Goal: Check status: Check status

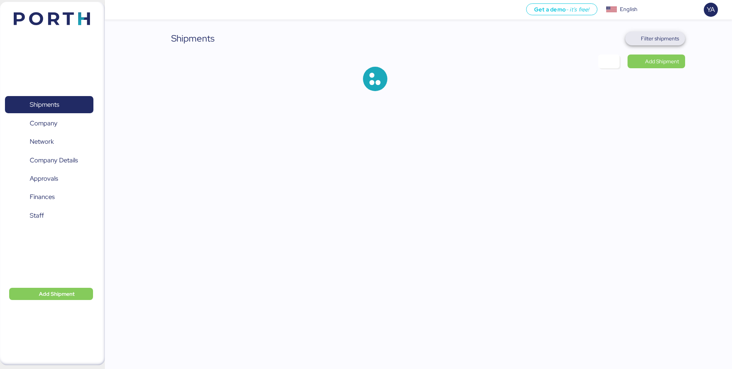
click at [658, 34] on span "Filter shipments" at bounding box center [660, 38] width 38 height 9
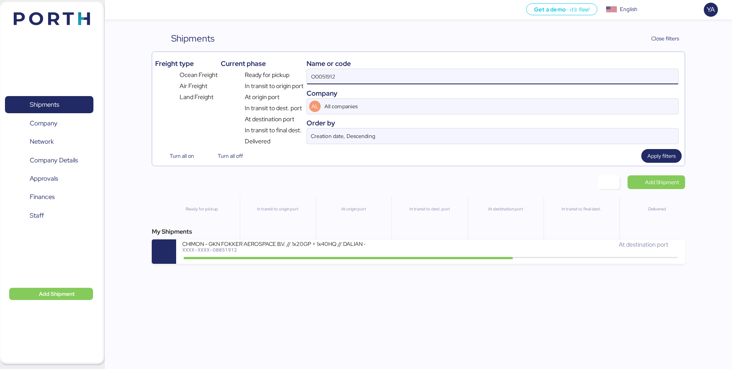
click at [600, 73] on input "O0051912" at bounding box center [492, 76] width 371 height 15
paste input "2199"
type input "O0052199"
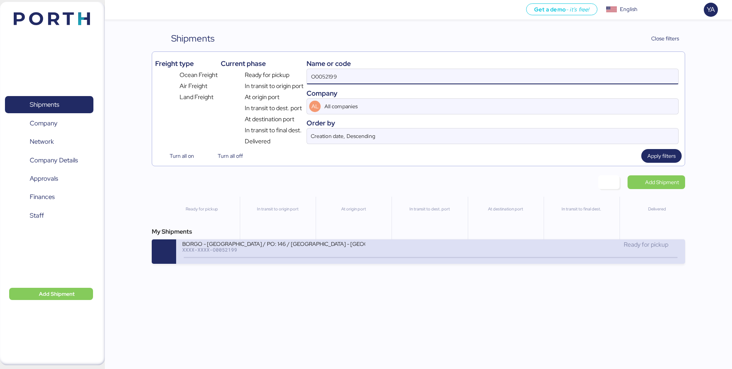
click at [322, 251] on div "XXXX-XXXX-O0052199" at bounding box center [273, 249] width 183 height 5
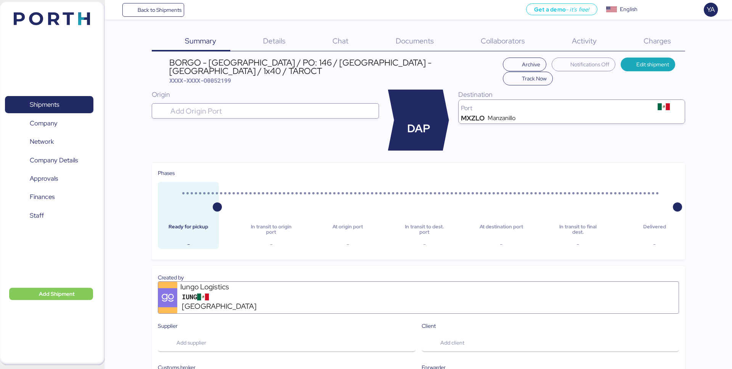
click at [327, 59] on div "BORGO - [GEOGRAPHIC_DATA] / PO: 146 / [GEOGRAPHIC_DATA] - [GEOGRAPHIC_DATA] / 1…" at bounding box center [334, 66] width 330 height 17
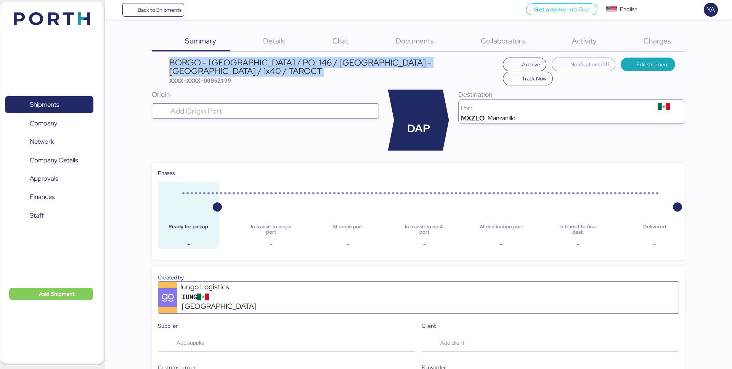
click at [327, 59] on div "BORGO - [GEOGRAPHIC_DATA] / PO: 146 / [GEOGRAPHIC_DATA] - [GEOGRAPHIC_DATA] / 1…" at bounding box center [334, 66] width 330 height 17
copy div "BORGO - [GEOGRAPHIC_DATA] / PO: 146 / [GEOGRAPHIC_DATA] - [GEOGRAPHIC_DATA] / 1…"
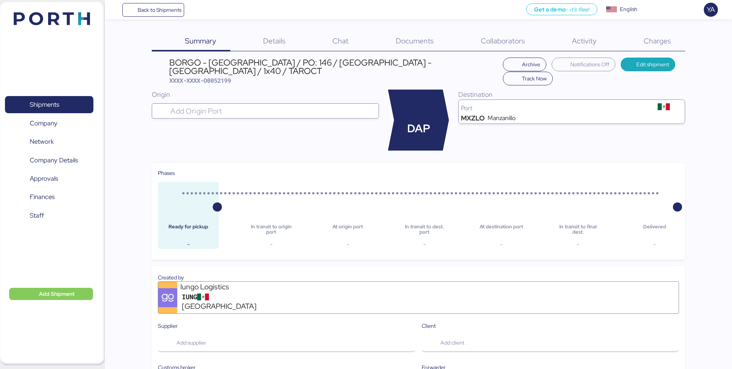
click at [275, 39] on span "Details" at bounding box center [274, 41] width 22 height 10
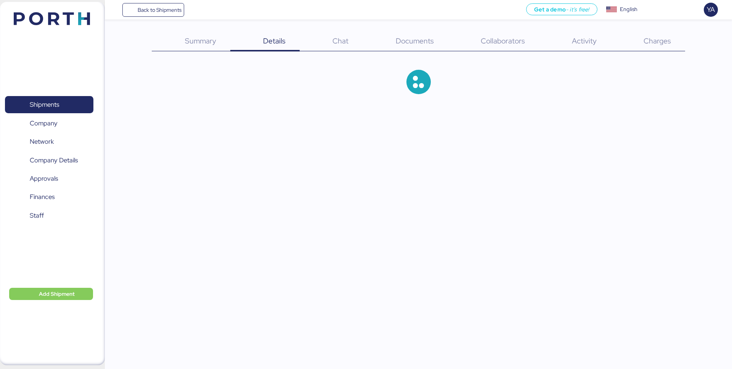
click at [275, 39] on span "Details" at bounding box center [274, 41] width 22 height 10
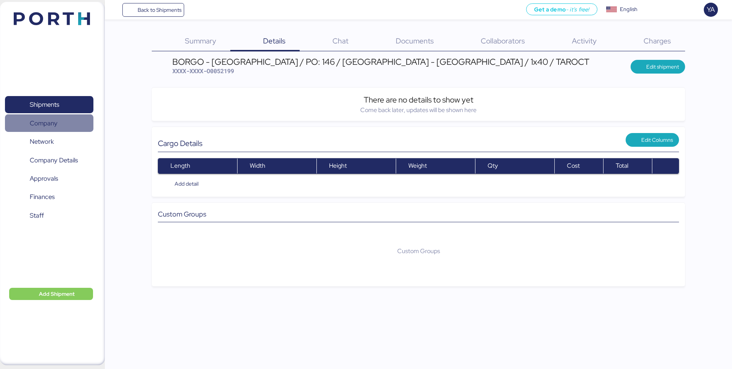
click at [67, 129] on span "Company" at bounding box center [49, 123] width 82 height 11
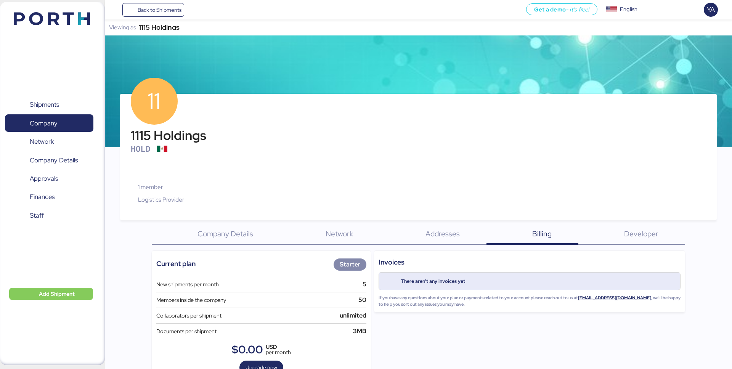
click at [175, 29] on div "1115 Holdings" at bounding box center [159, 27] width 41 height 5
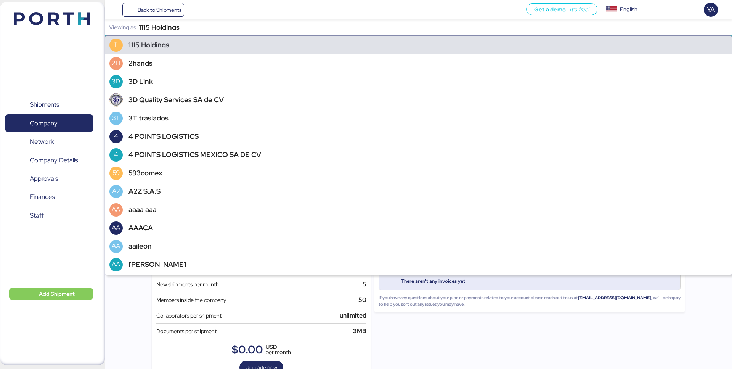
scroll to position [21127, 0]
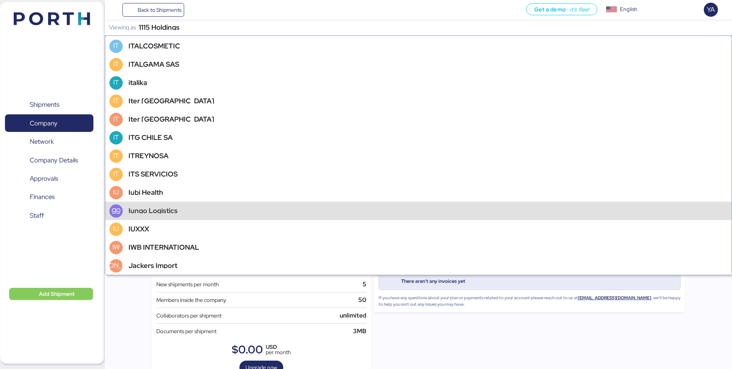
click at [164, 216] on div "Iungo Logistics" at bounding box center [418, 211] width 626 height 18
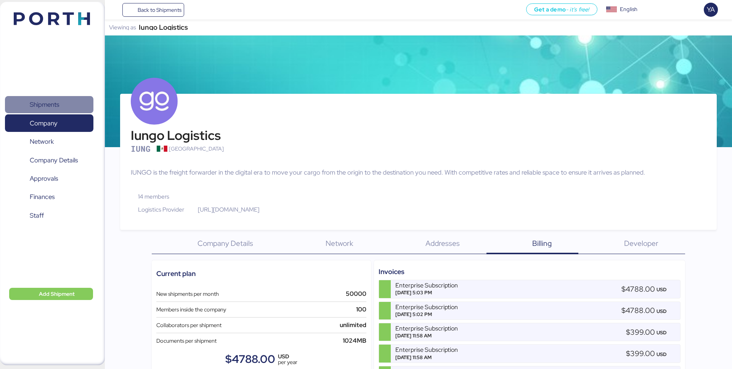
click at [60, 106] on span "Shipments" at bounding box center [49, 104] width 82 height 11
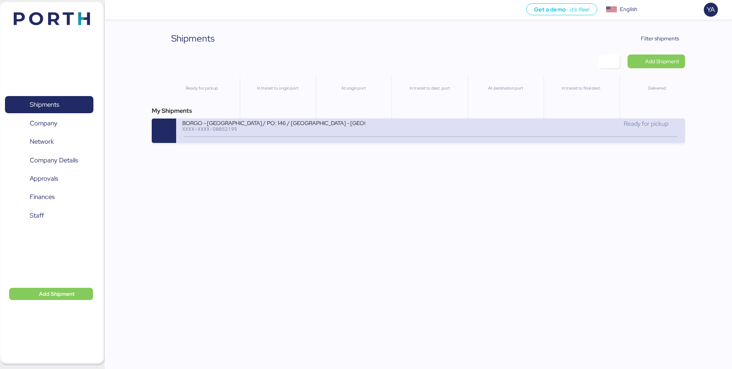
click at [316, 135] on div "BORGO - [GEOGRAPHIC_DATA] / PO: 146 / [GEOGRAPHIC_DATA] - [GEOGRAPHIC_DATA] / 1…" at bounding box center [306, 127] width 248 height 16
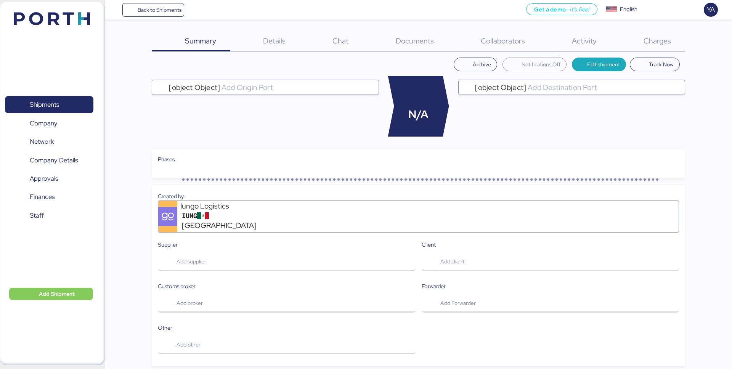
click at [269, 44] on span "Details" at bounding box center [274, 41] width 22 height 10
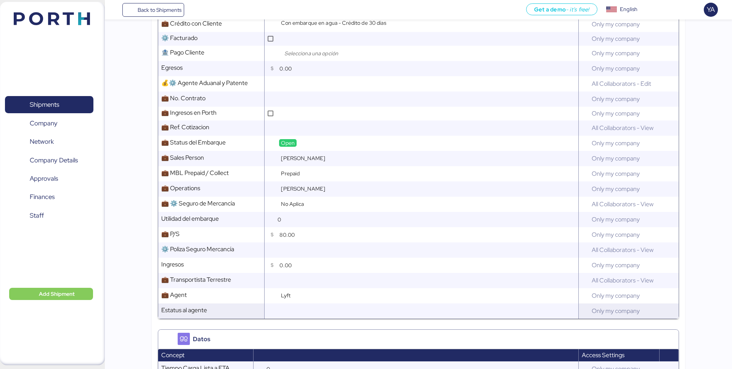
scroll to position [395, 0]
